Goal: Task Accomplishment & Management: Complete application form

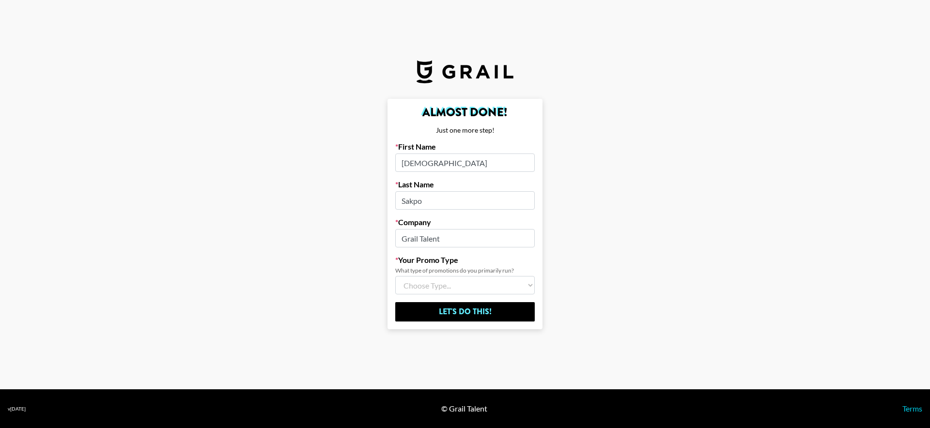
click at [467, 235] on input "Grail Talent" at bounding box center [465, 238] width 140 height 18
click at [479, 278] on select "Choose Type... Song Promos Brand Promos Both (I work at an Agency)" at bounding box center [465, 285] width 140 height 18
select select "Multi"
click at [395, 276] on select "Choose Type... Song Promos Brand Promos Both (I work at an Agency)" at bounding box center [465, 285] width 140 height 18
click at [447, 238] on input "Grail Talent" at bounding box center [465, 238] width 140 height 18
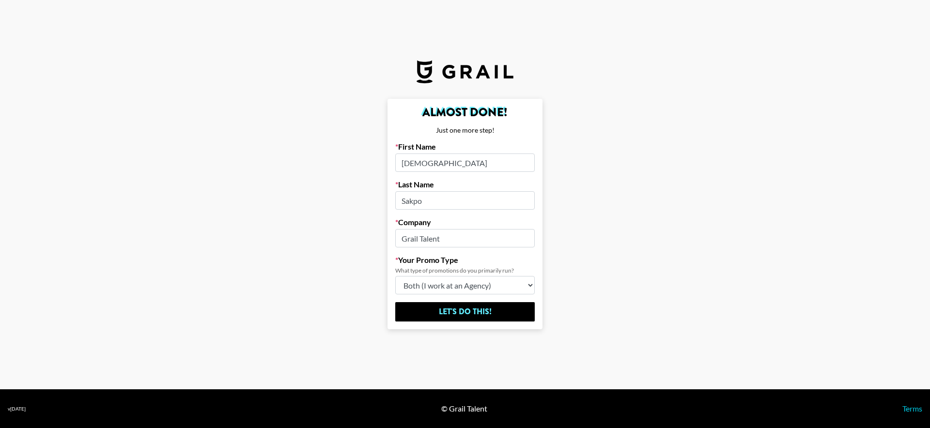
click at [447, 238] on input "Grail Talent" at bounding box center [465, 238] width 140 height 18
type input "\"
type input "[PERSON_NAME] Media"
click input "Let's Do This!" at bounding box center [465, 311] width 140 height 19
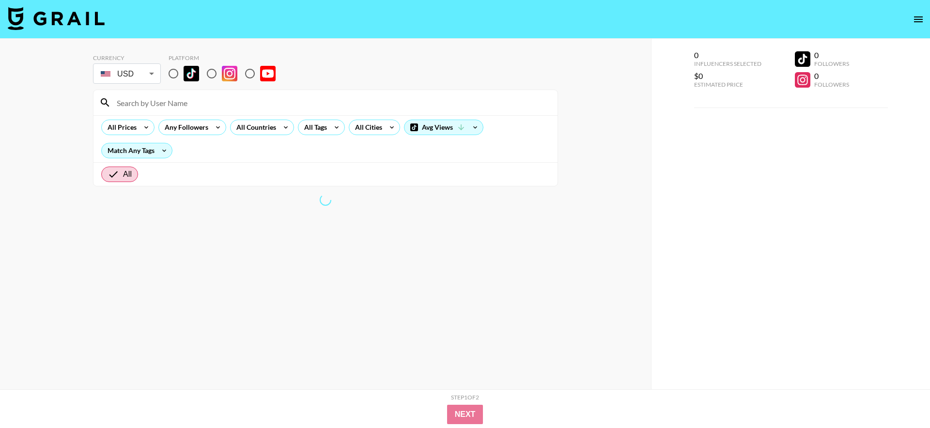
click at [212, 110] on input at bounding box center [331, 103] width 441 height 16
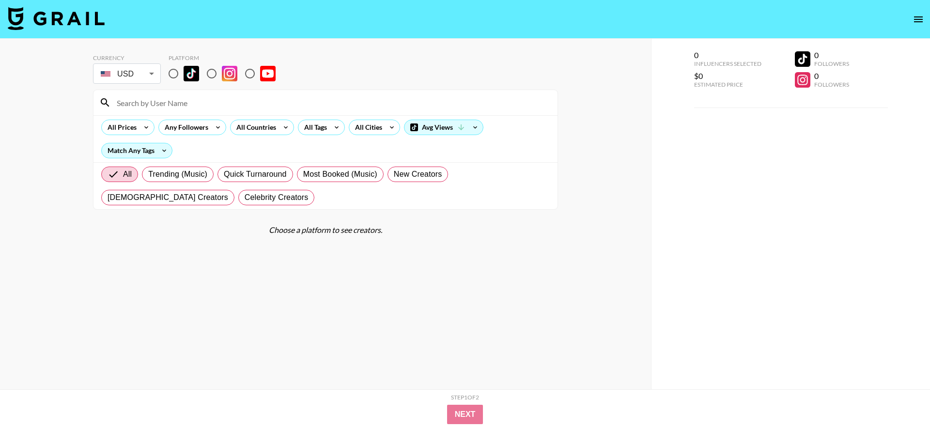
click at [322, 141] on div "All Prices Any Followers All Countries All Tags All Cities Avg Views Match Any …" at bounding box center [326, 138] width 464 height 47
click at [162, 149] on icon at bounding box center [164, 150] width 16 height 15
click at [162, 149] on div at bounding box center [465, 214] width 930 height 428
click at [185, 177] on span "Trending (Music)" at bounding box center [177, 175] width 59 height 12
click at [148, 174] on input "Trending (Music)" at bounding box center [148, 174] width 0 height 0
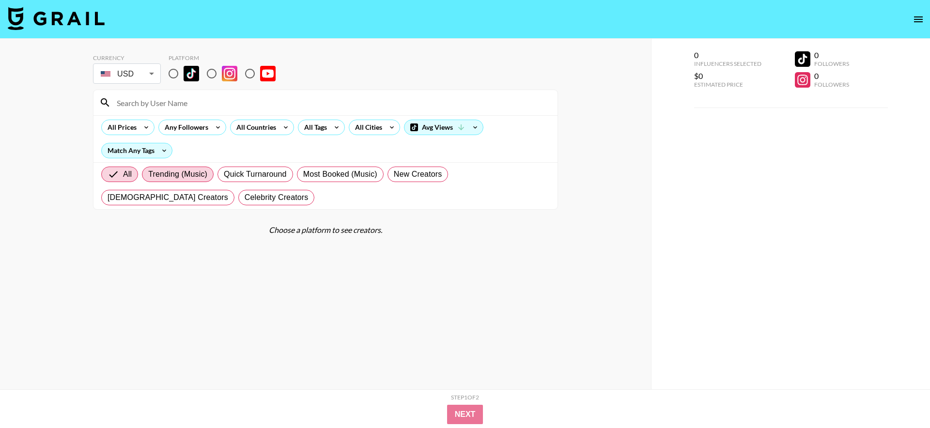
radio input "true"
click at [175, 73] on input "radio" at bounding box center [173, 73] width 20 height 20
radio input "true"
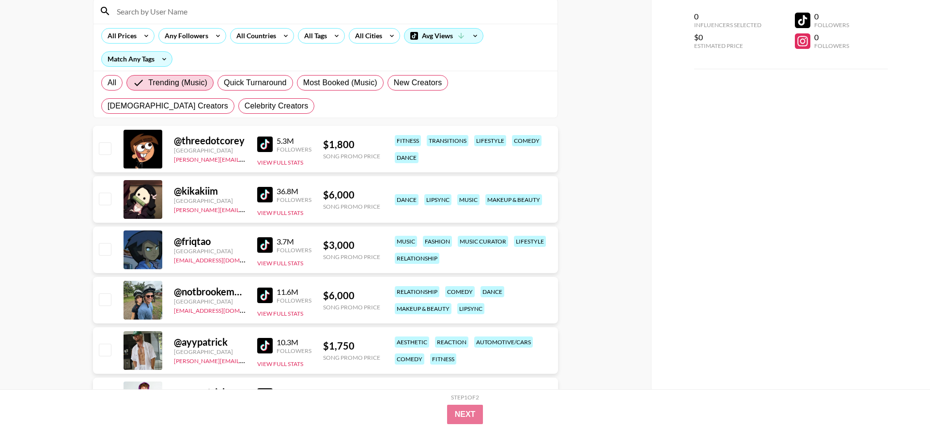
scroll to position [99, 0]
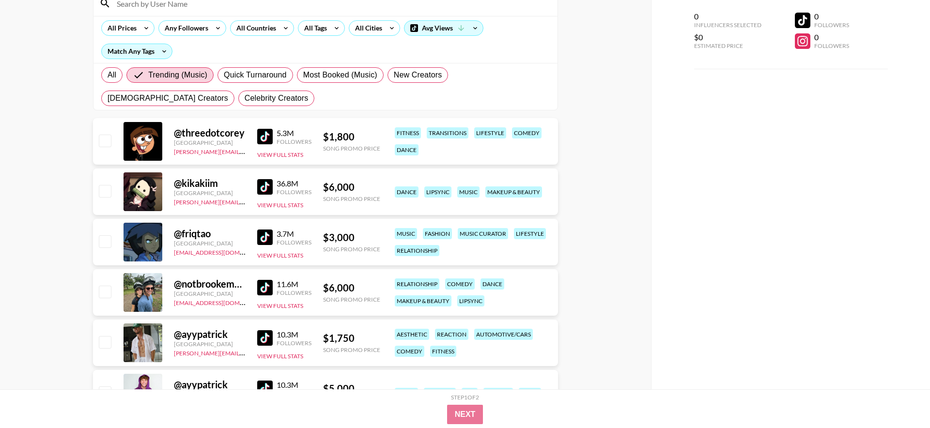
click at [220, 133] on div "@ threedotcorey" at bounding box center [210, 133] width 72 height 12
click at [221, 234] on div "@ friqtao" at bounding box center [210, 234] width 72 height 12
click at [289, 154] on button "View Full Stats" at bounding box center [280, 154] width 46 height 7
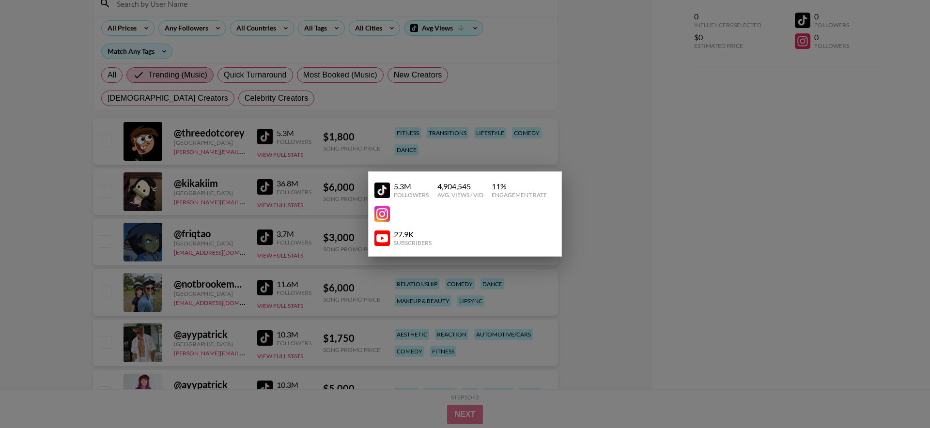
click at [357, 262] on div at bounding box center [465, 214] width 930 height 428
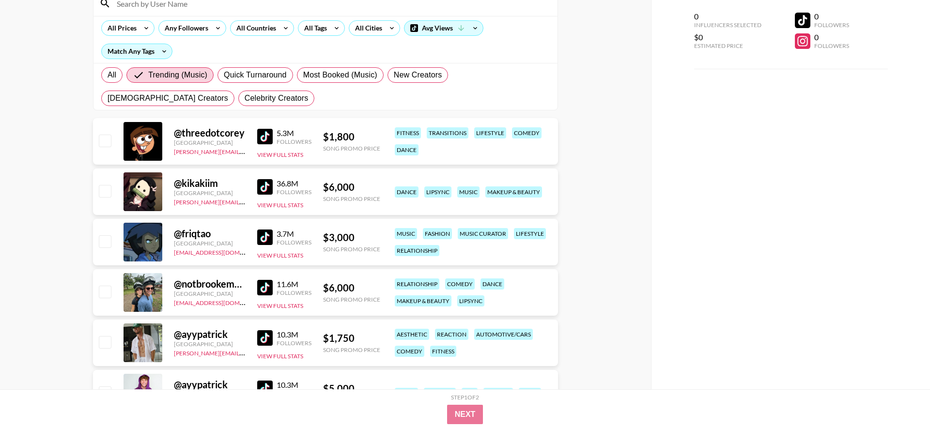
click at [270, 138] on img at bounding box center [265, 137] width 16 height 16
